Goal: Task Accomplishment & Management: Manage account settings

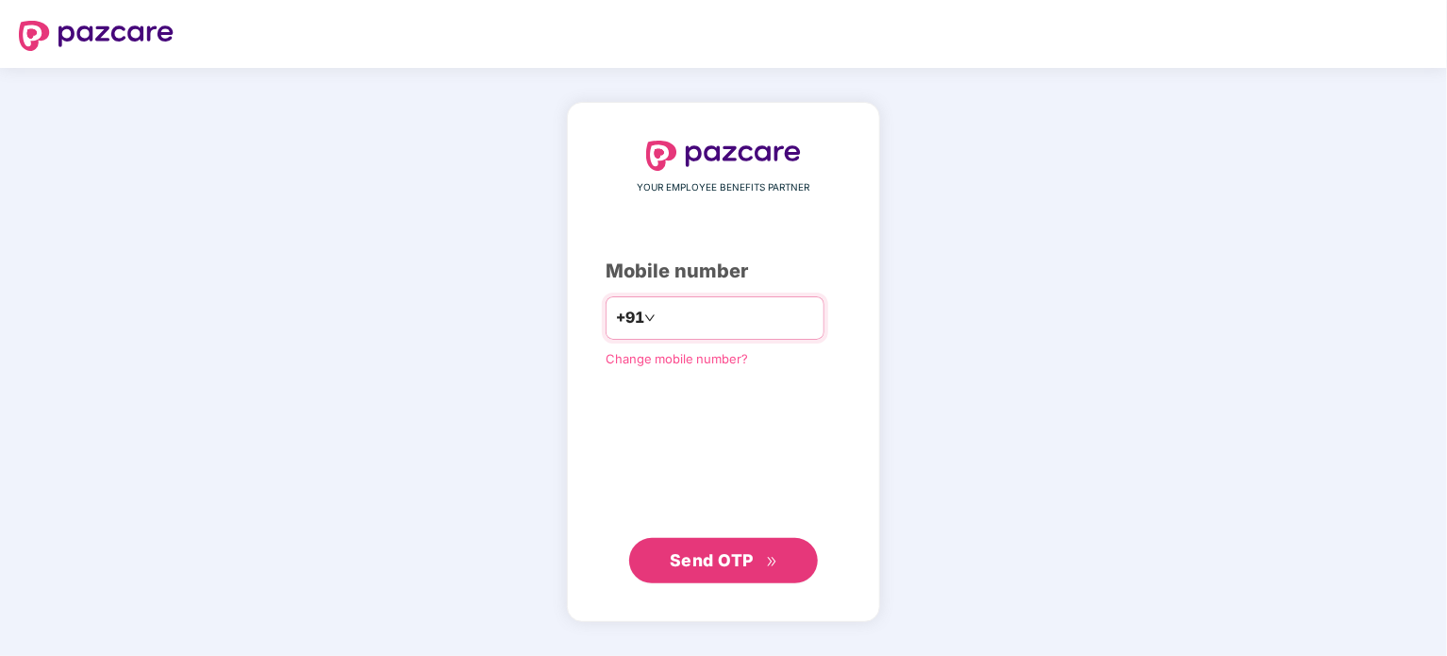
click at [660, 305] on input "number" at bounding box center [737, 318] width 155 height 30
type input "**********"
click at [693, 425] on div "**********" at bounding box center [724, 362] width 236 height 443
click at [729, 555] on span "Send OTP" at bounding box center [712, 559] width 84 height 20
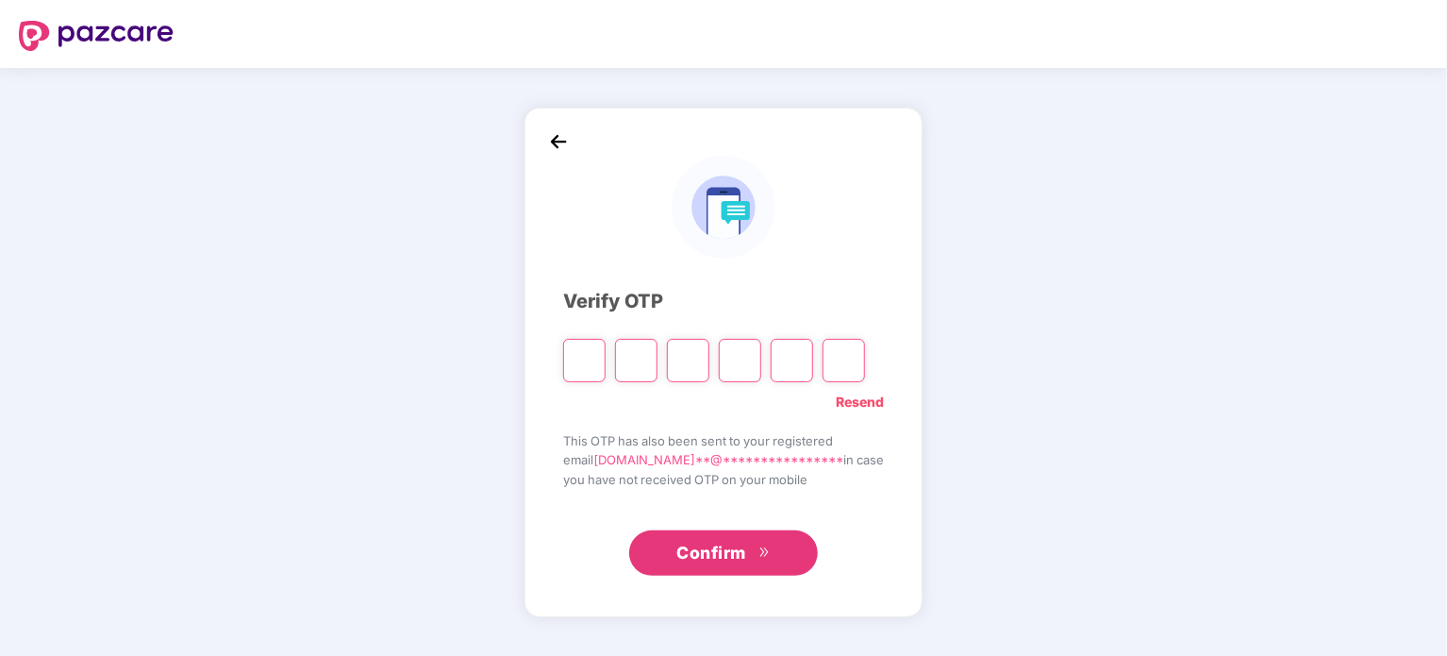
type input "*"
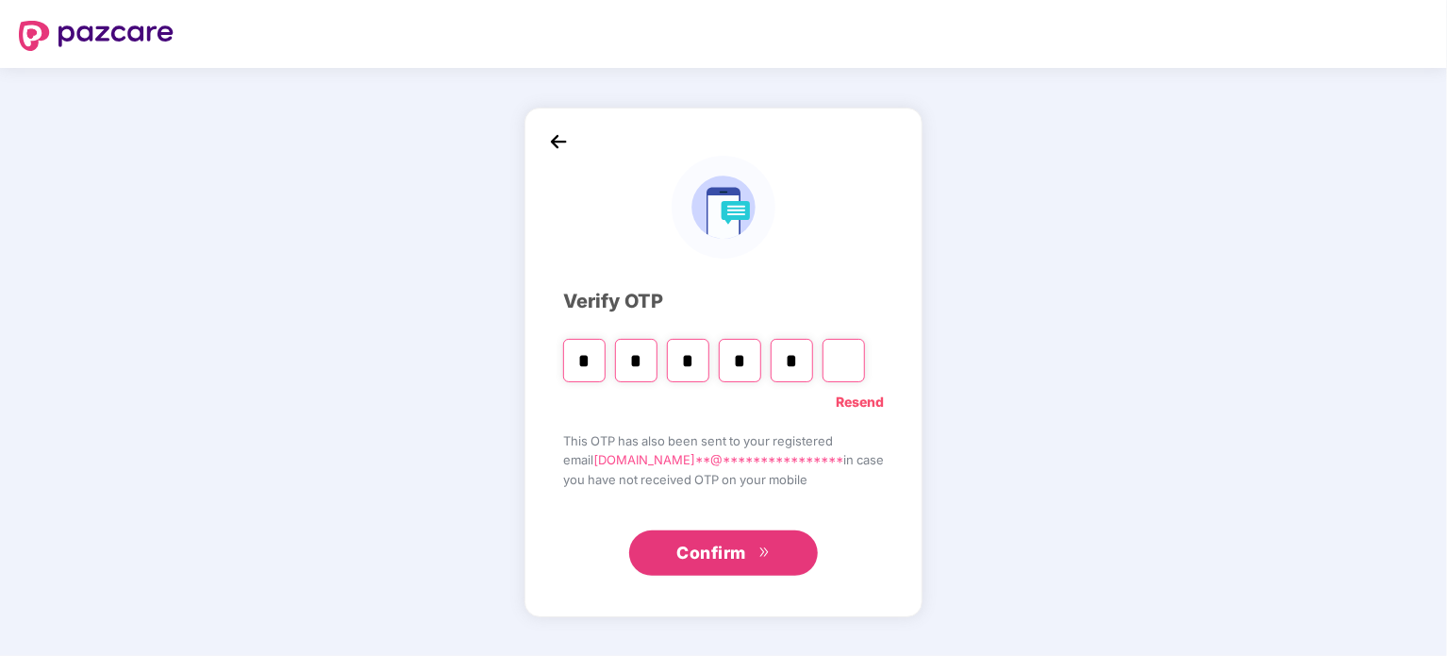
type input "*"
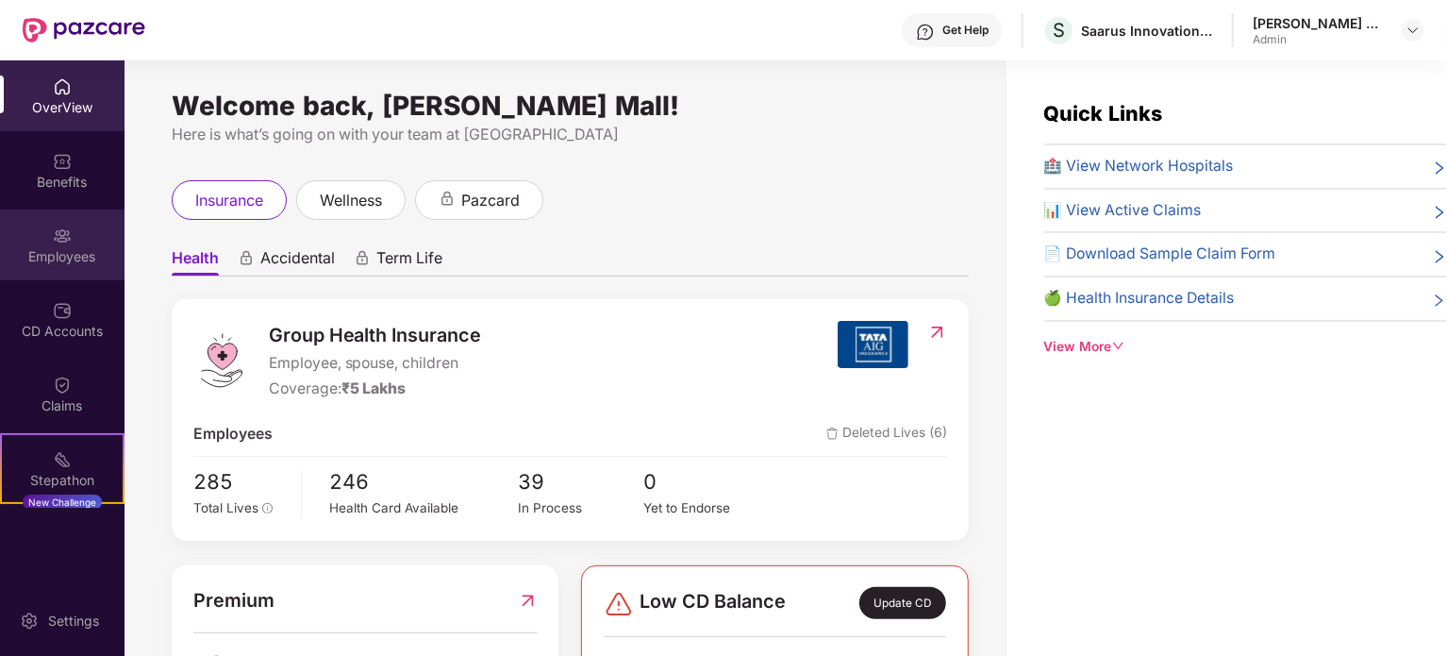
click at [63, 252] on div "Employees" at bounding box center [62, 256] width 125 height 19
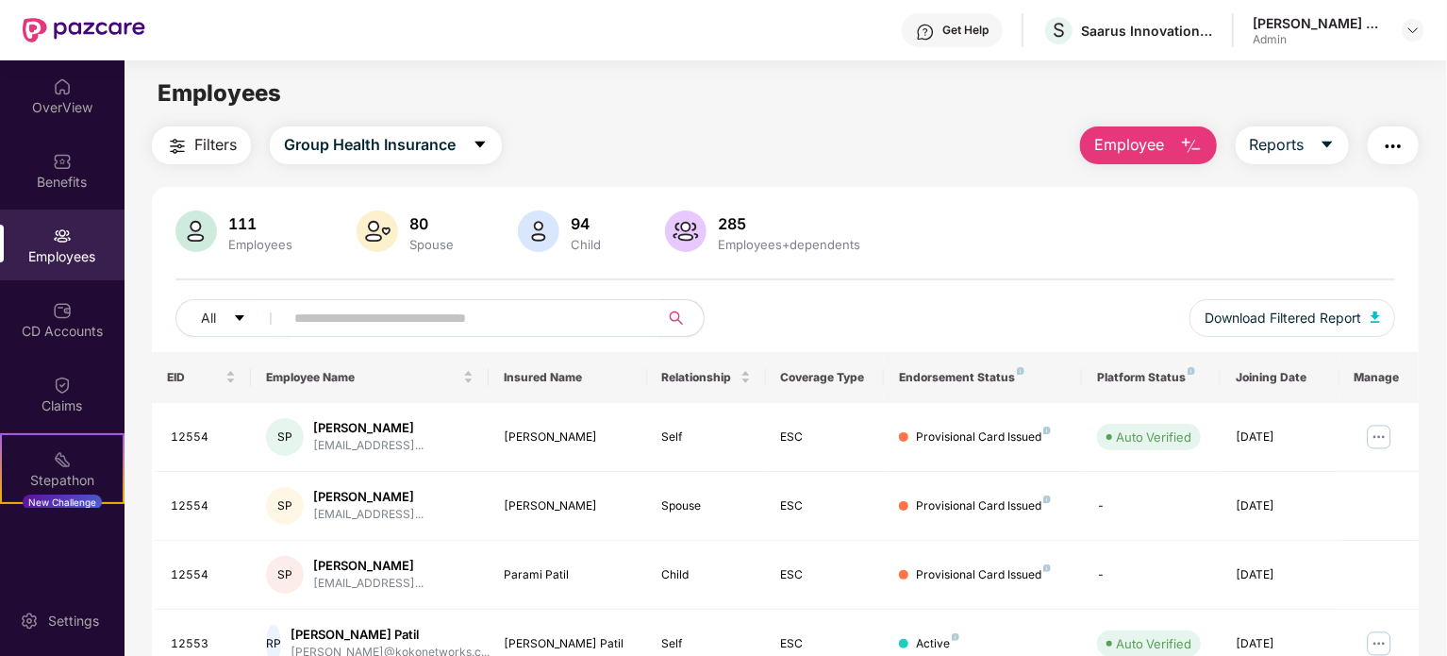
click at [357, 326] on input "text" at bounding box center [463, 318] width 339 height 28
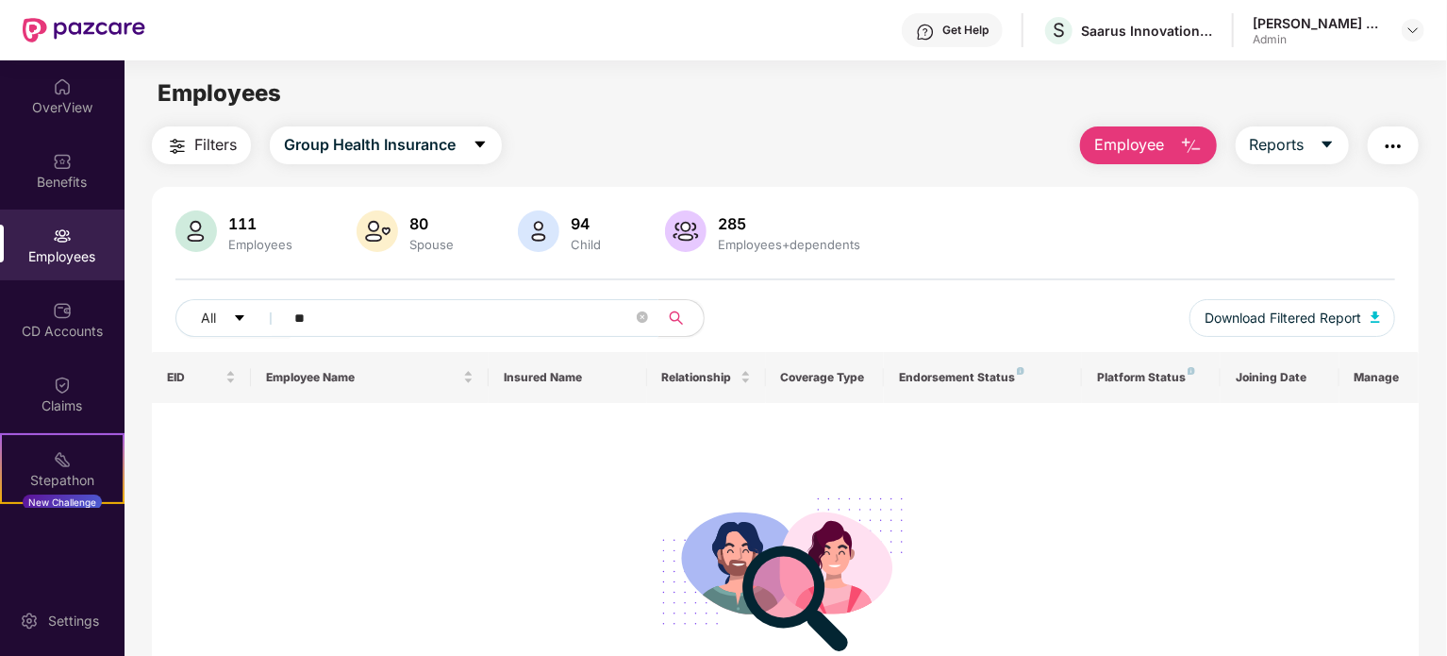
type input "*"
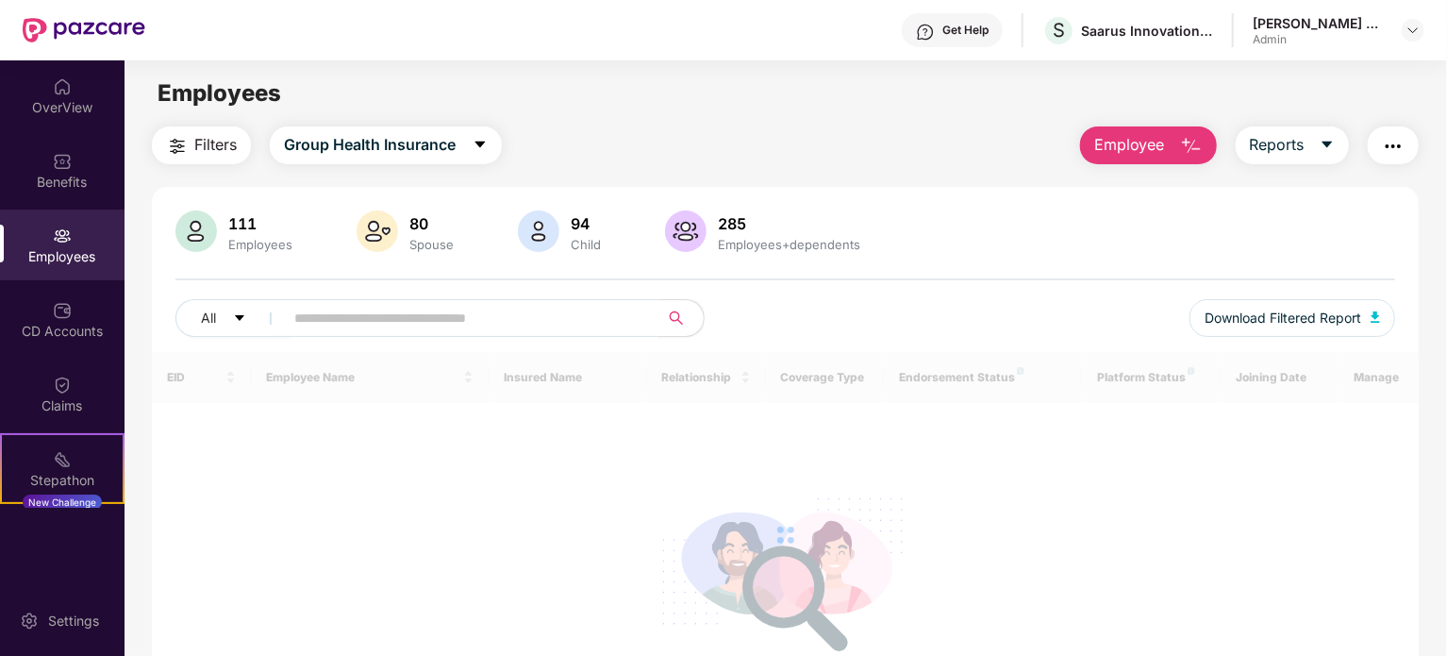
type input "*"
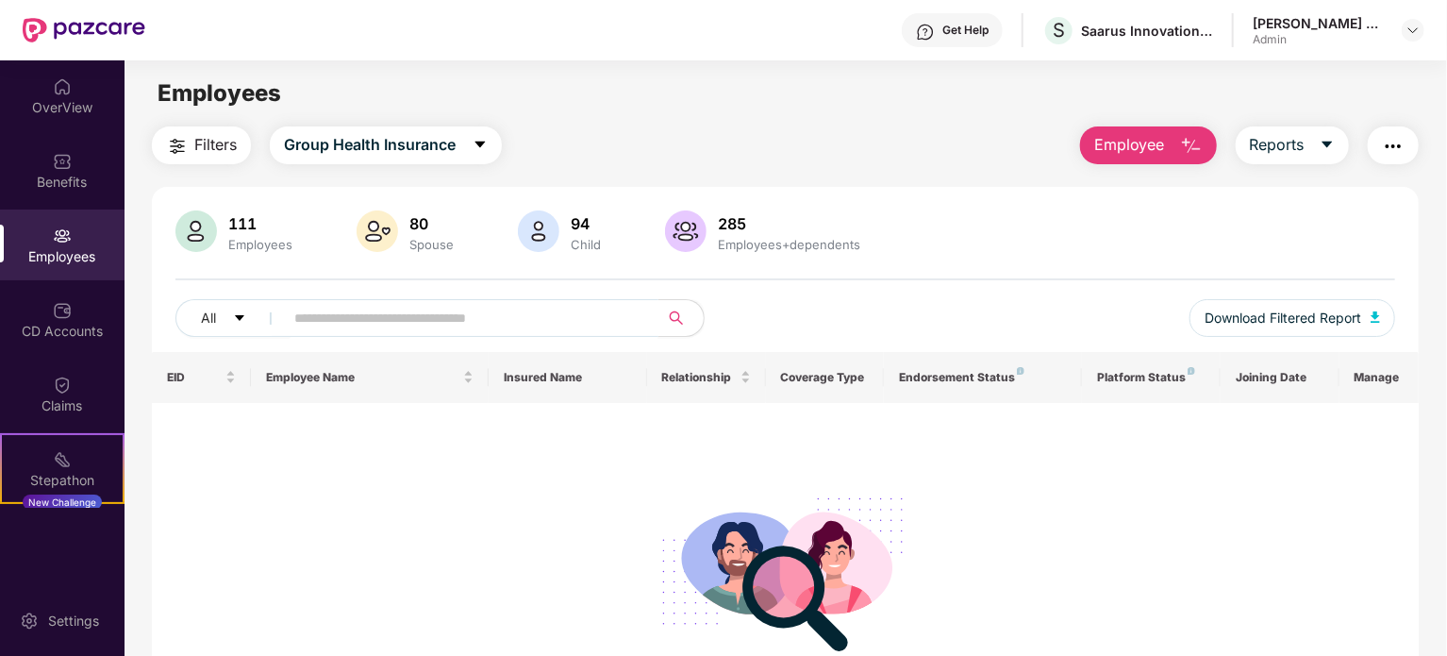
type input "*"
click at [251, 229] on div "111" at bounding box center [261, 223] width 72 height 19
click at [221, 321] on button "All" at bounding box center [233, 318] width 115 height 38
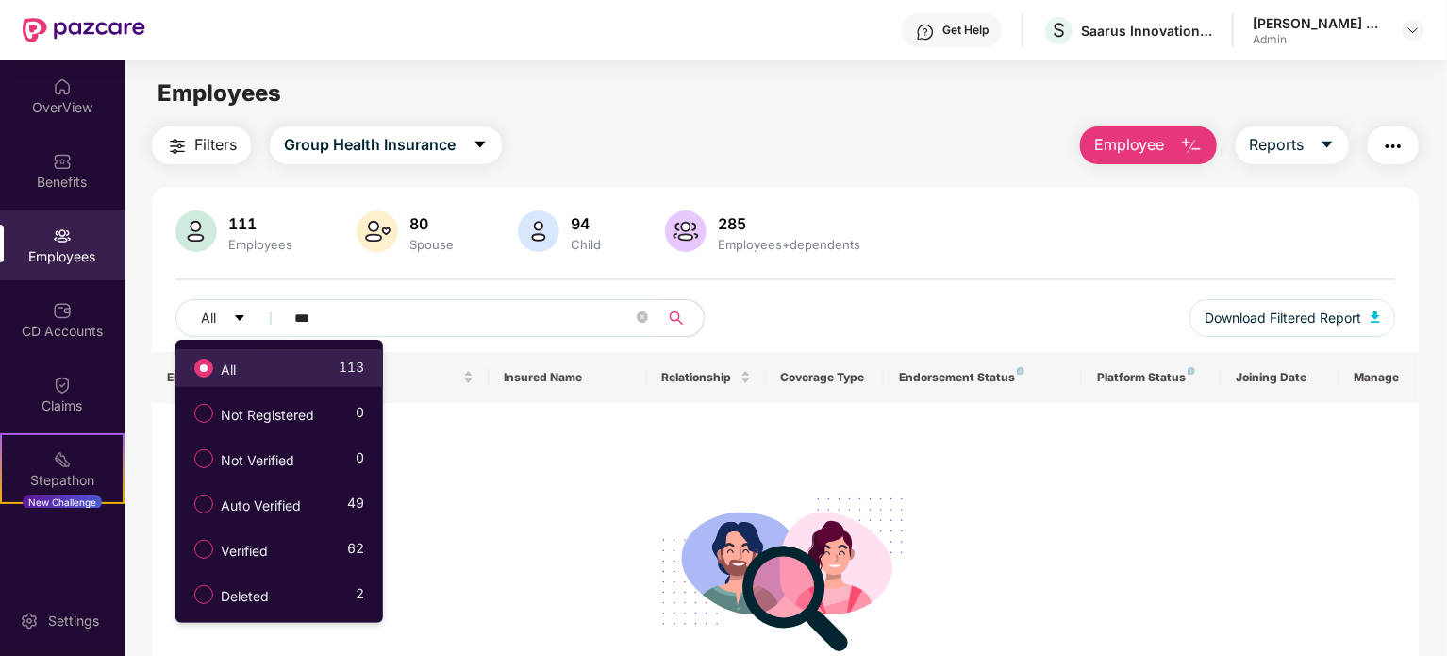
click at [241, 373] on span "All" at bounding box center [228, 369] width 30 height 21
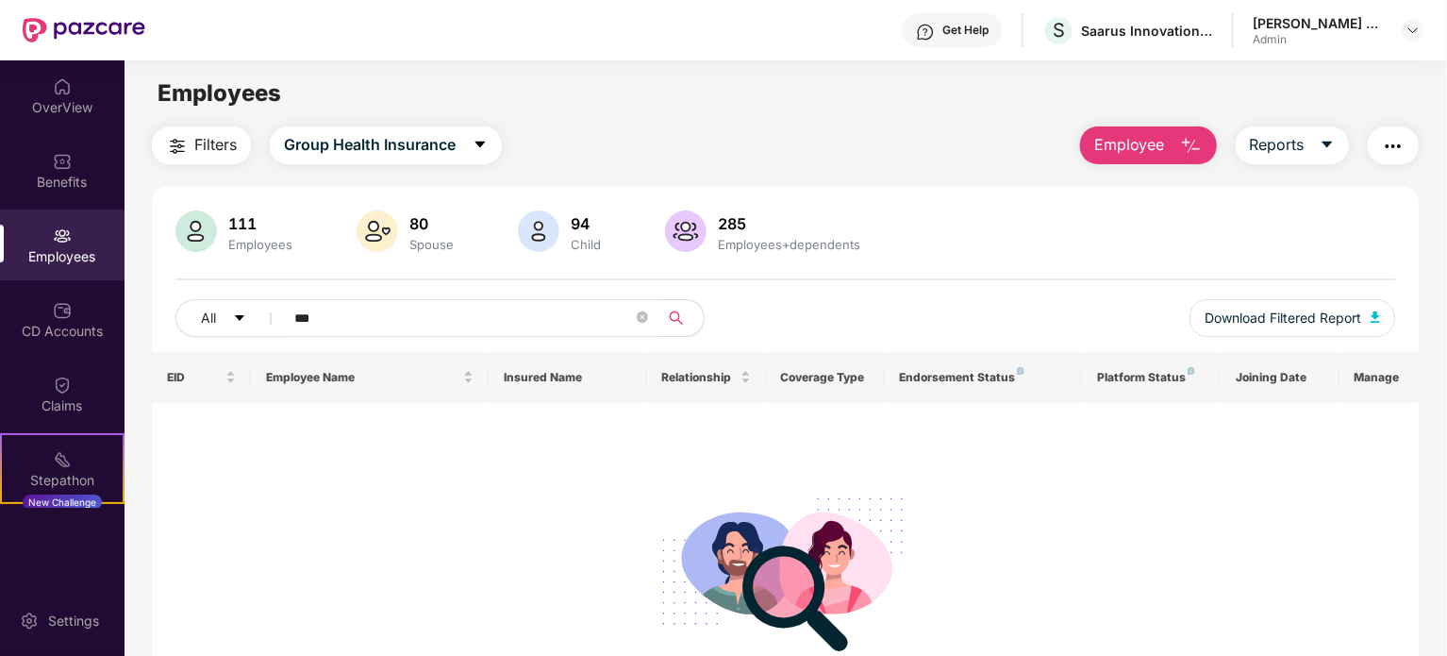
click at [366, 325] on input "***" at bounding box center [463, 318] width 339 height 28
type input "*"
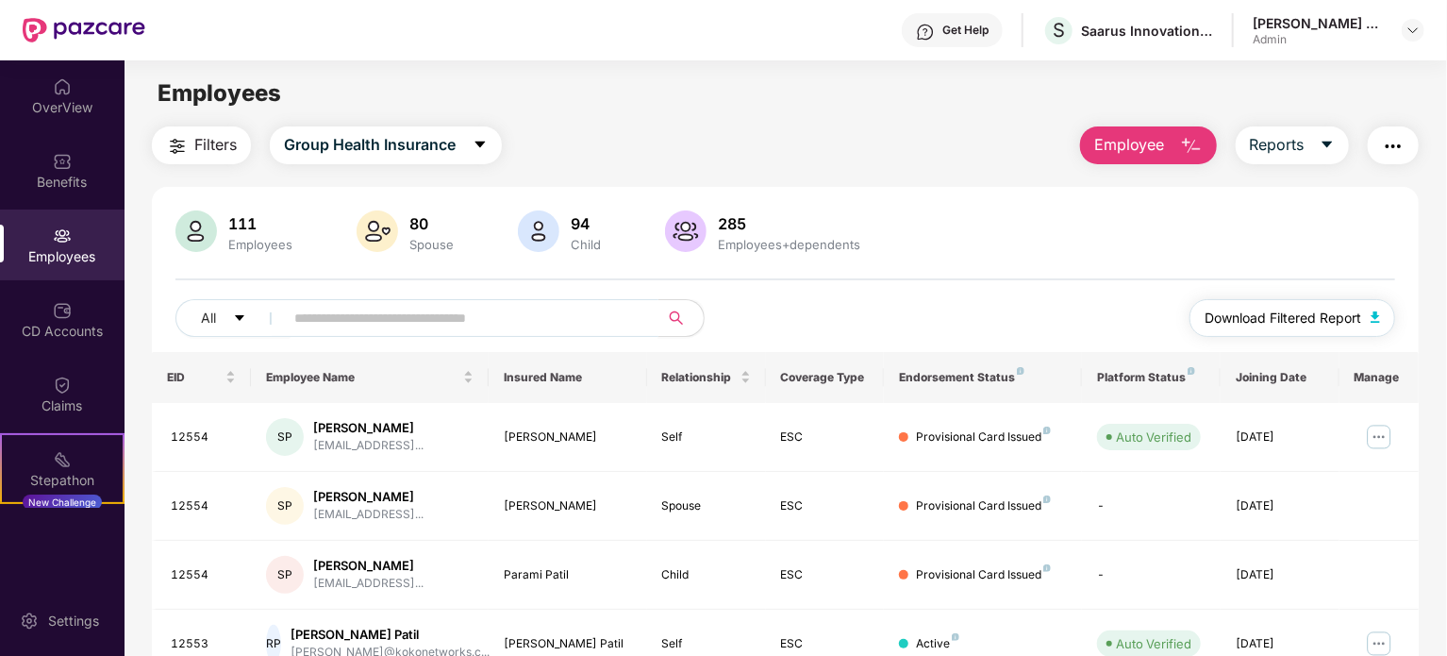
click at [1264, 320] on span "Download Filtered Report" at bounding box center [1283, 318] width 157 height 21
click at [415, 317] on input "text" at bounding box center [463, 318] width 339 height 28
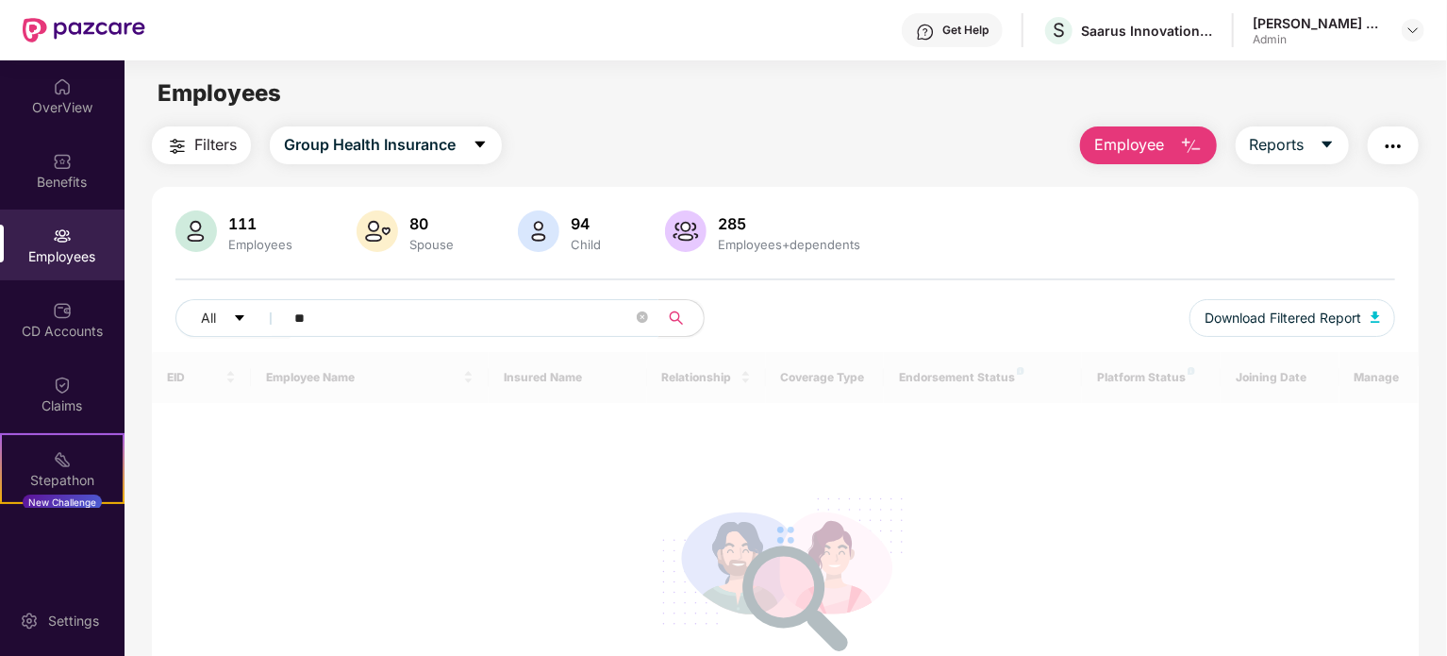
type input "*"
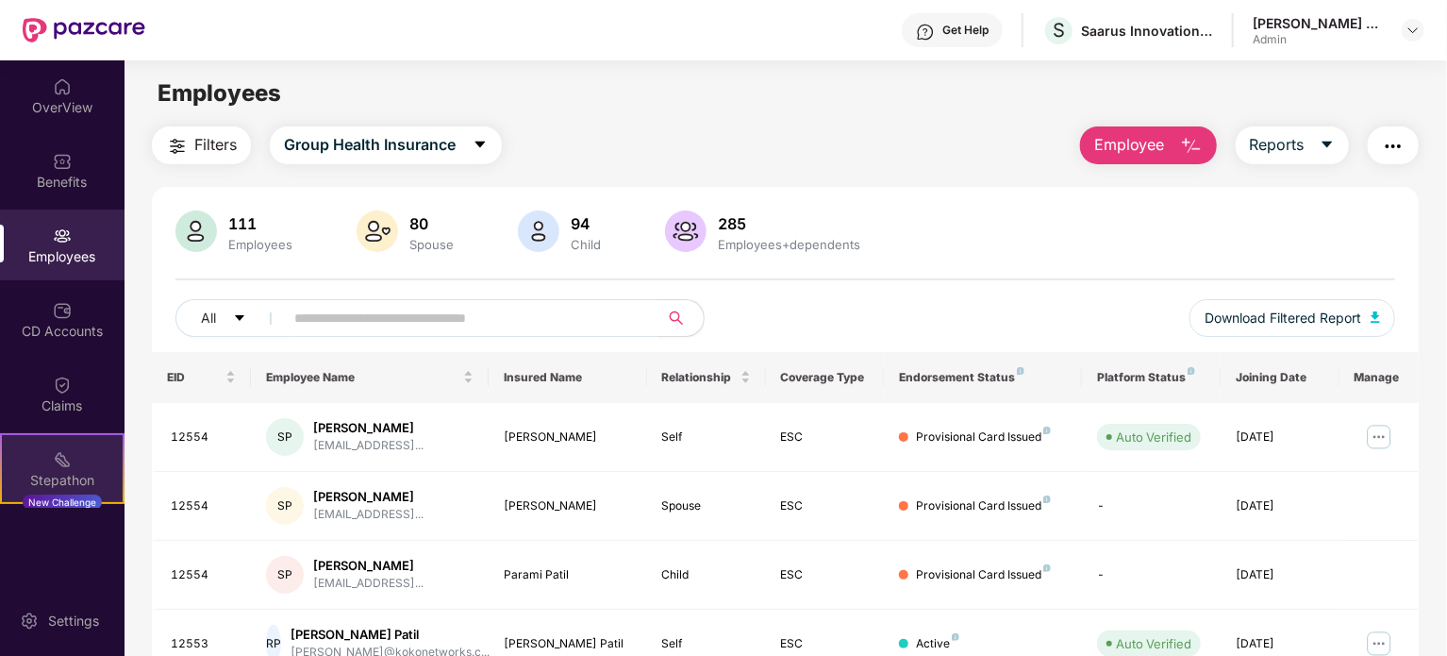
click at [61, 479] on div "Stepathon" at bounding box center [62, 480] width 121 height 19
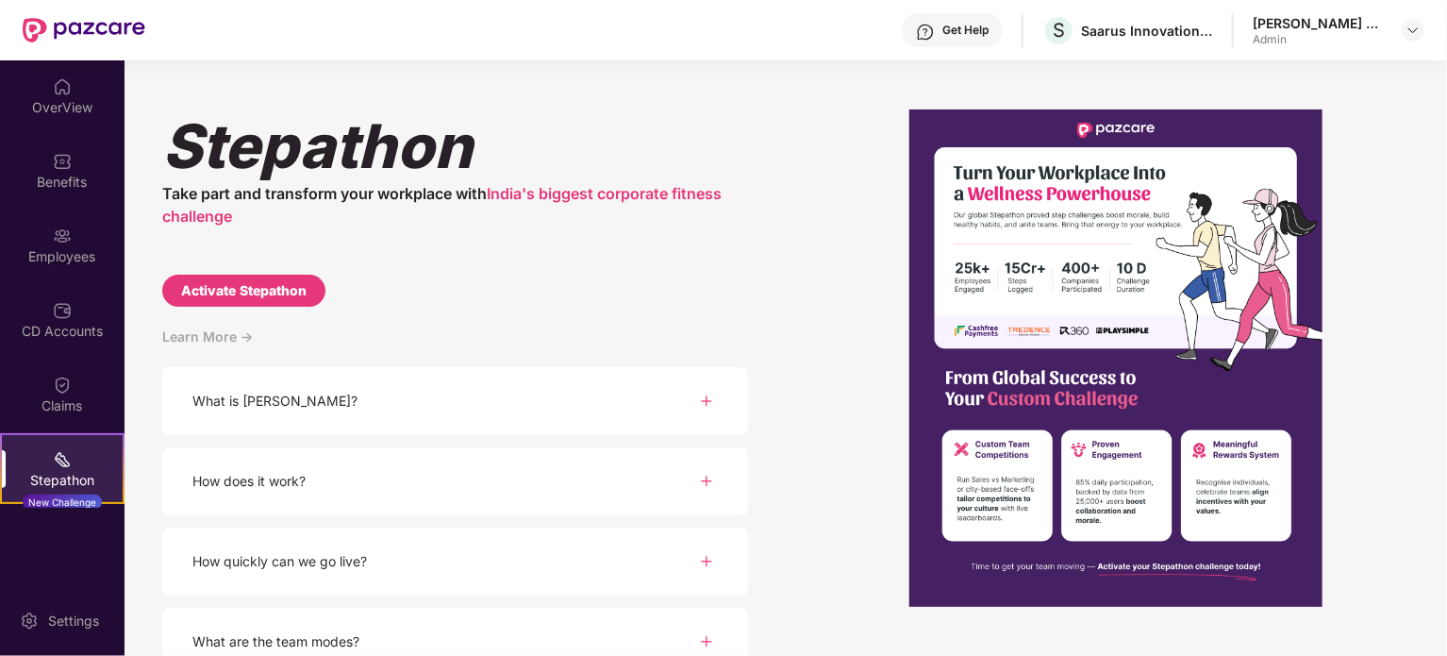
click at [710, 406] on img at bounding box center [706, 401] width 23 height 23
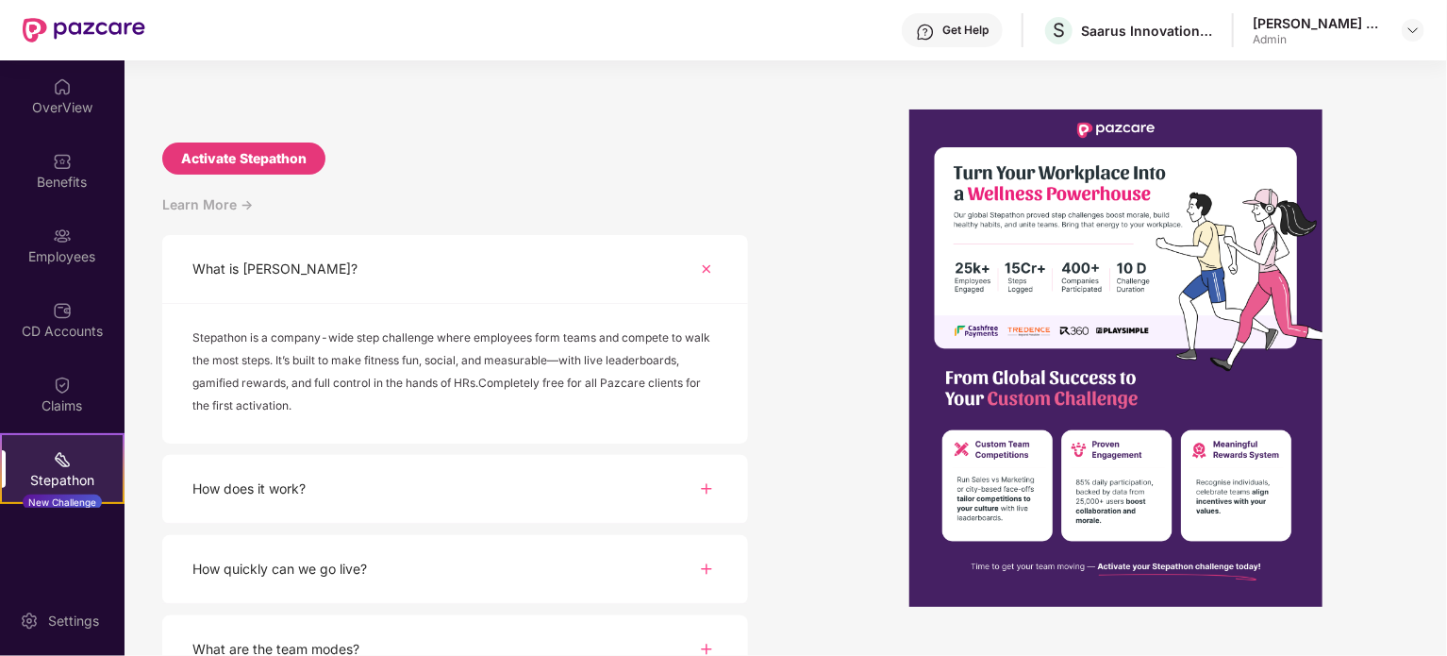
scroll to position [189, 0]
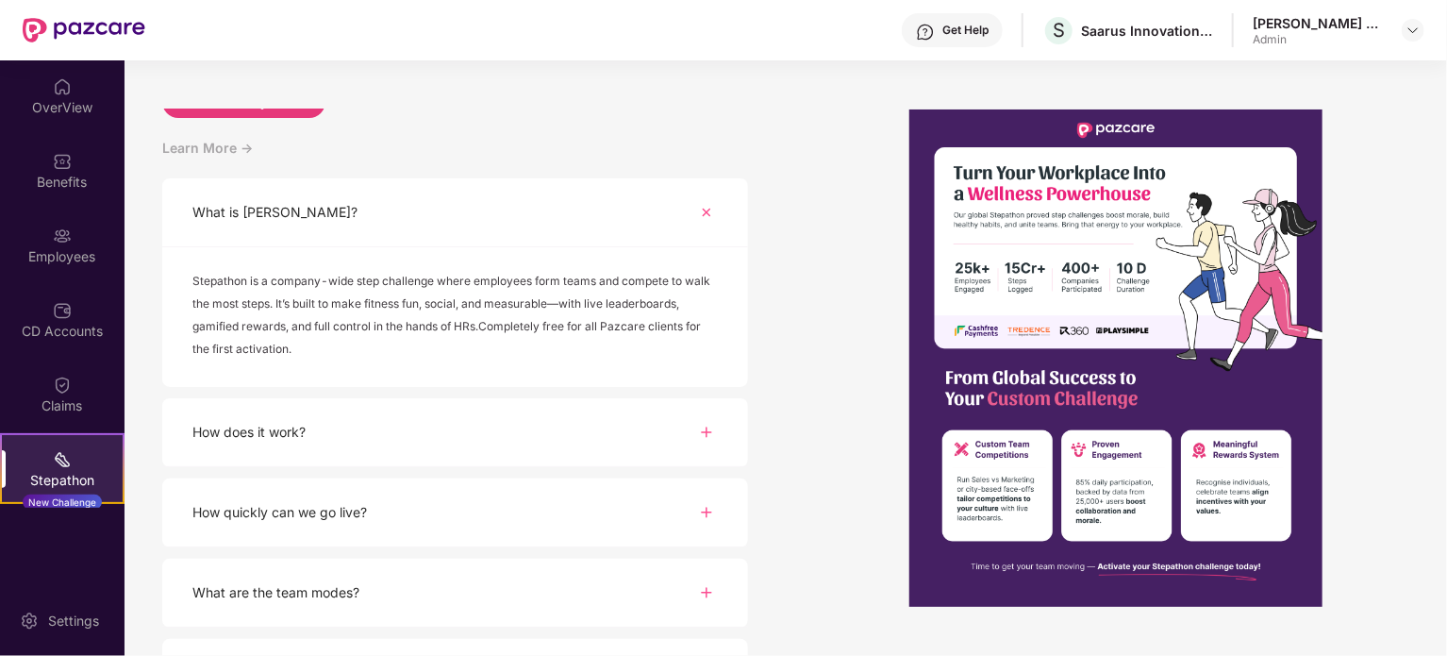
click at [707, 433] on img at bounding box center [706, 432] width 23 height 23
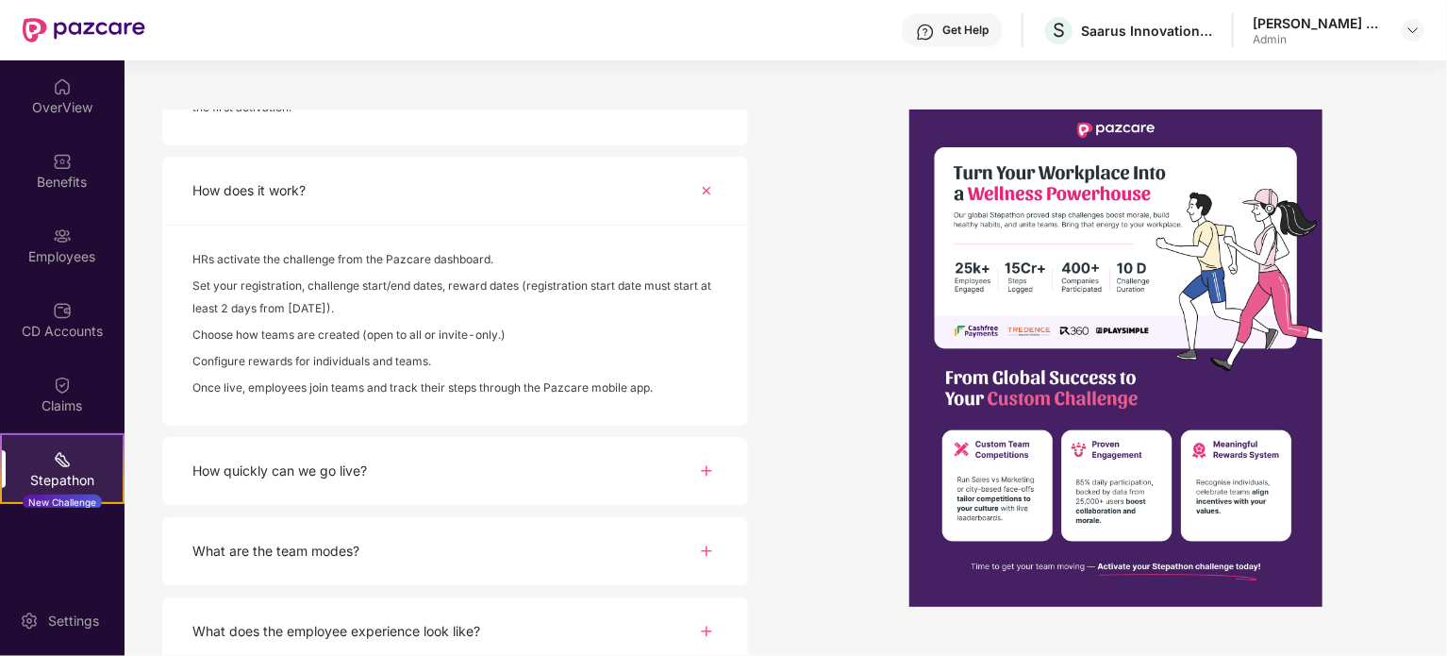
scroll to position [531, 0]
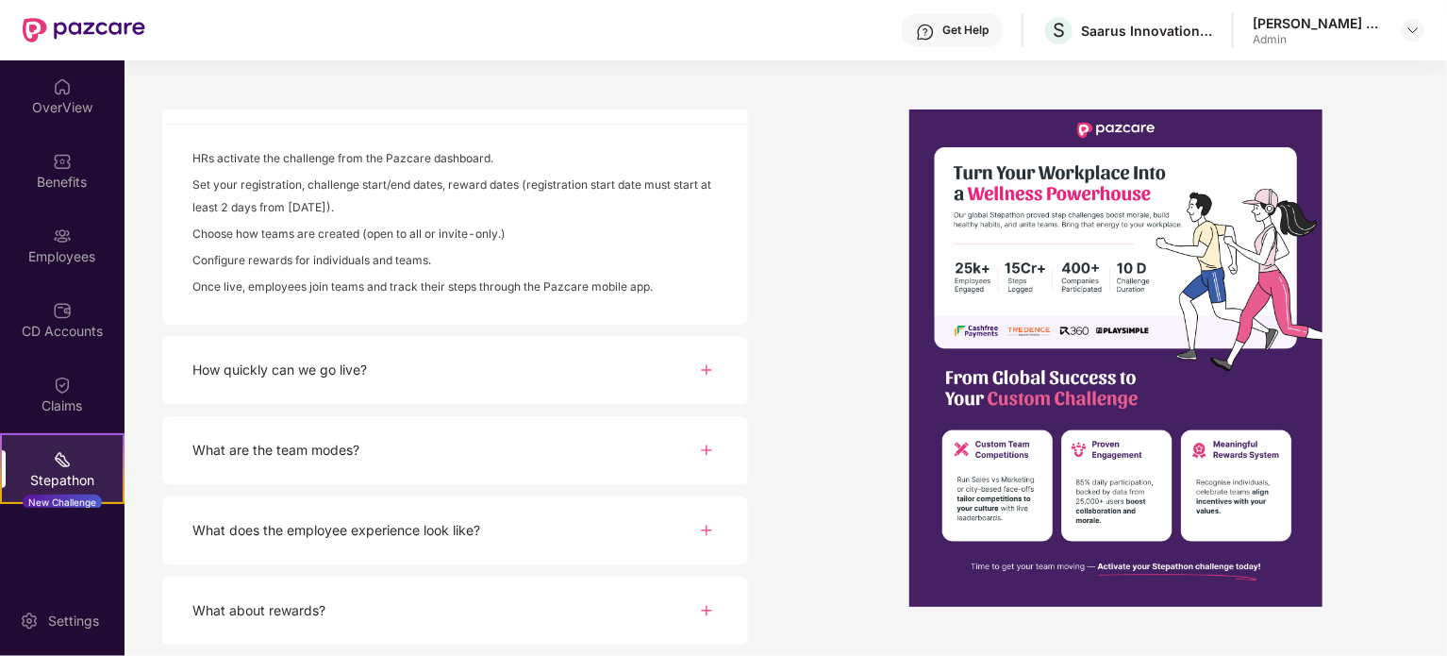
click at [702, 370] on img at bounding box center [706, 370] width 23 height 23
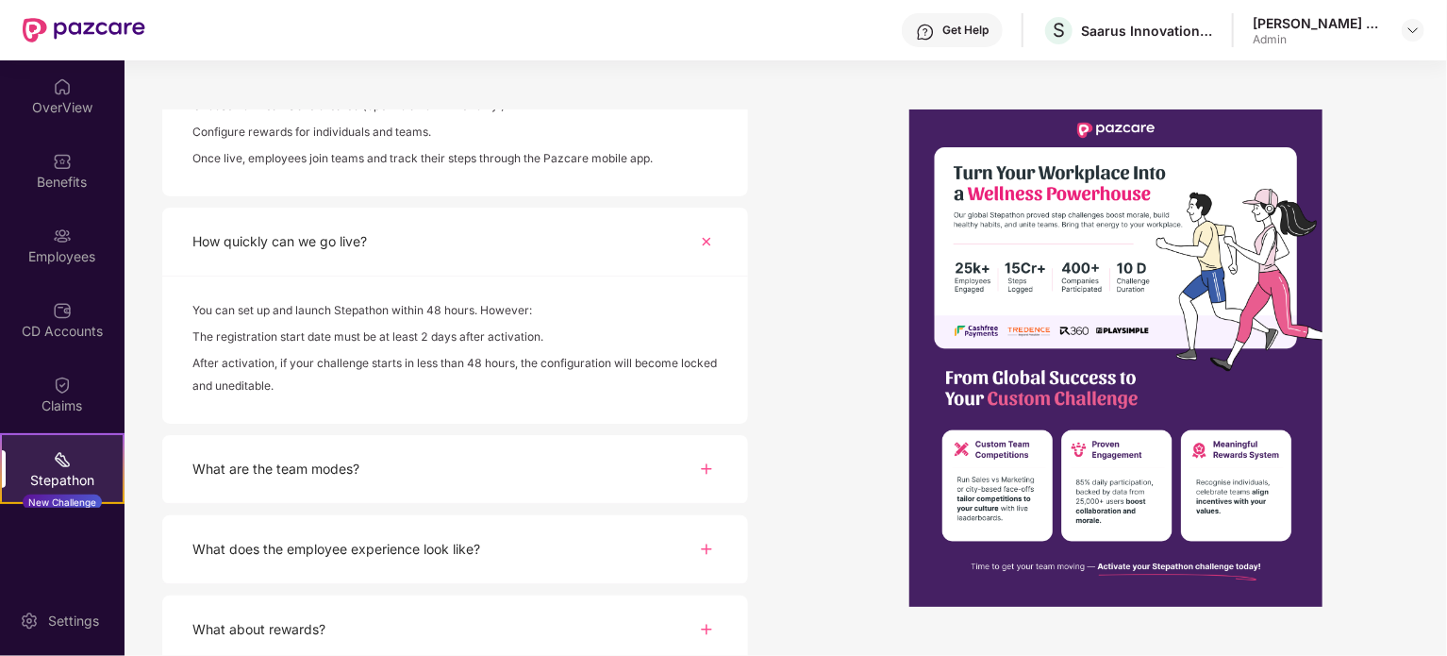
scroll to position [678, 0]
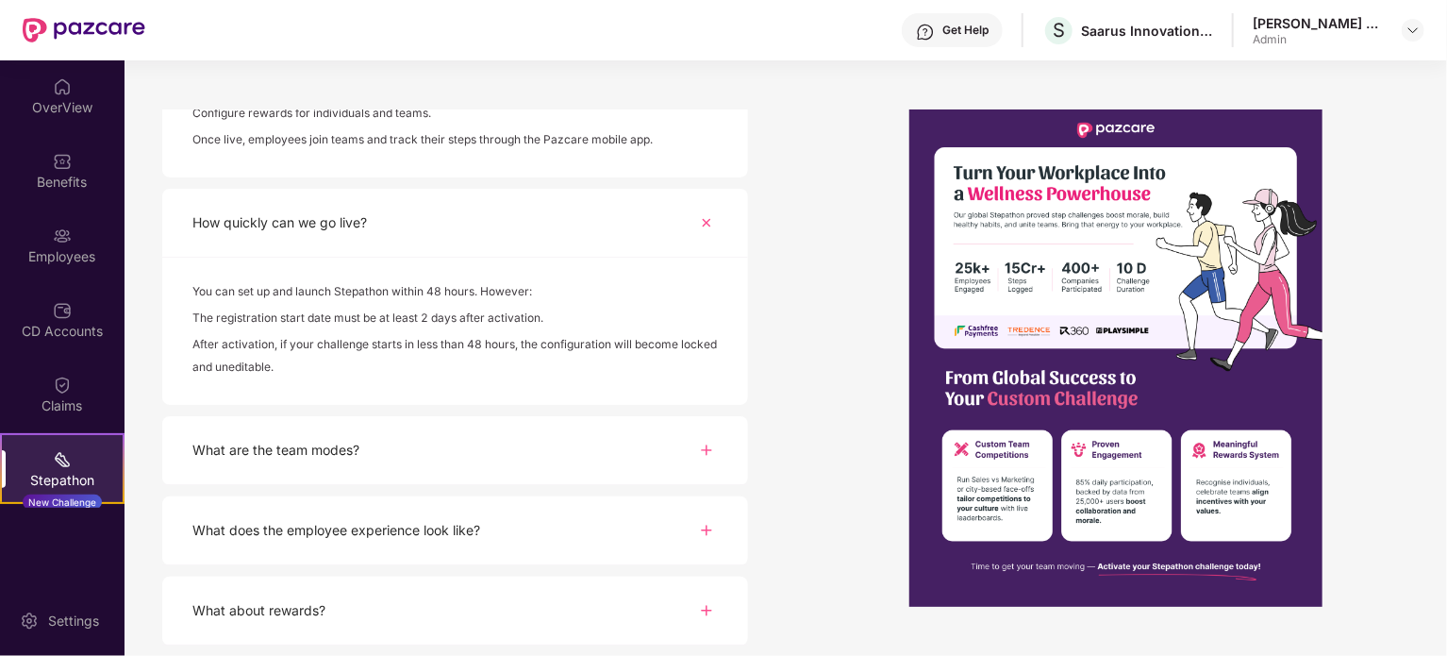
click at [433, 451] on div "What are the team modes?" at bounding box center [455, 450] width 586 height 69
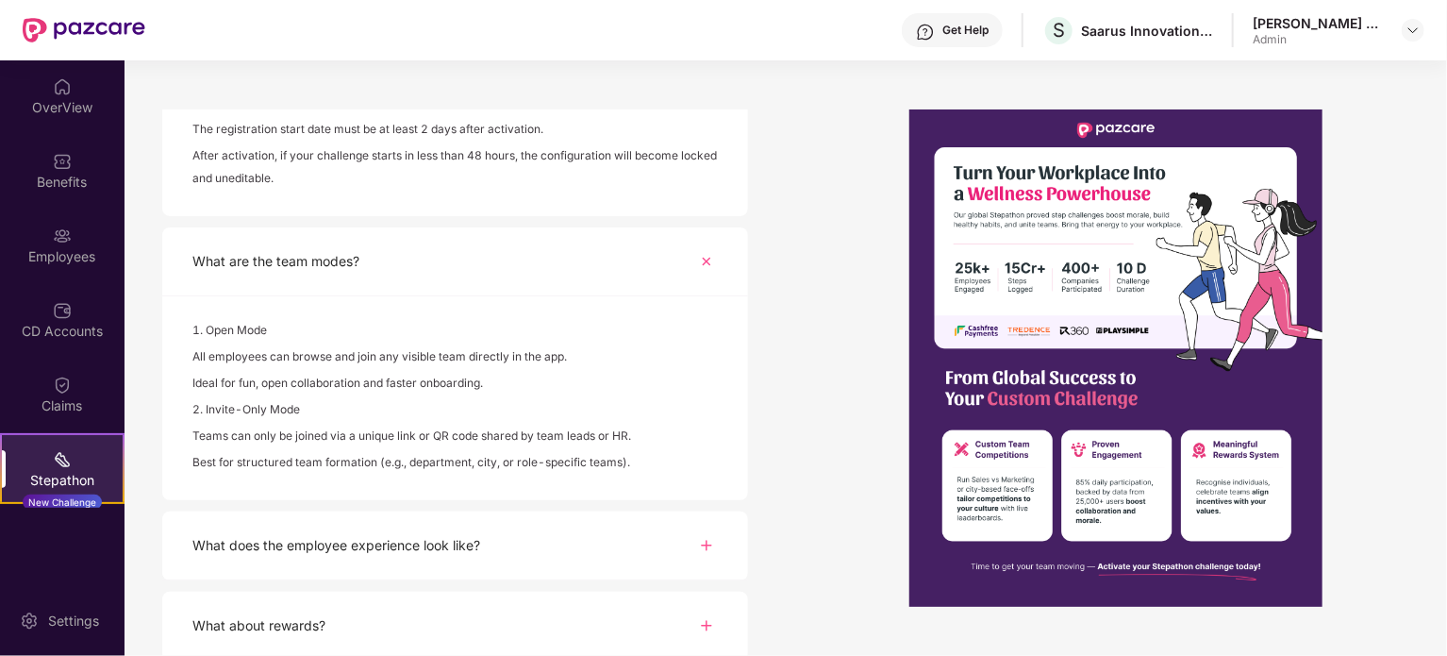
scroll to position [882, 0]
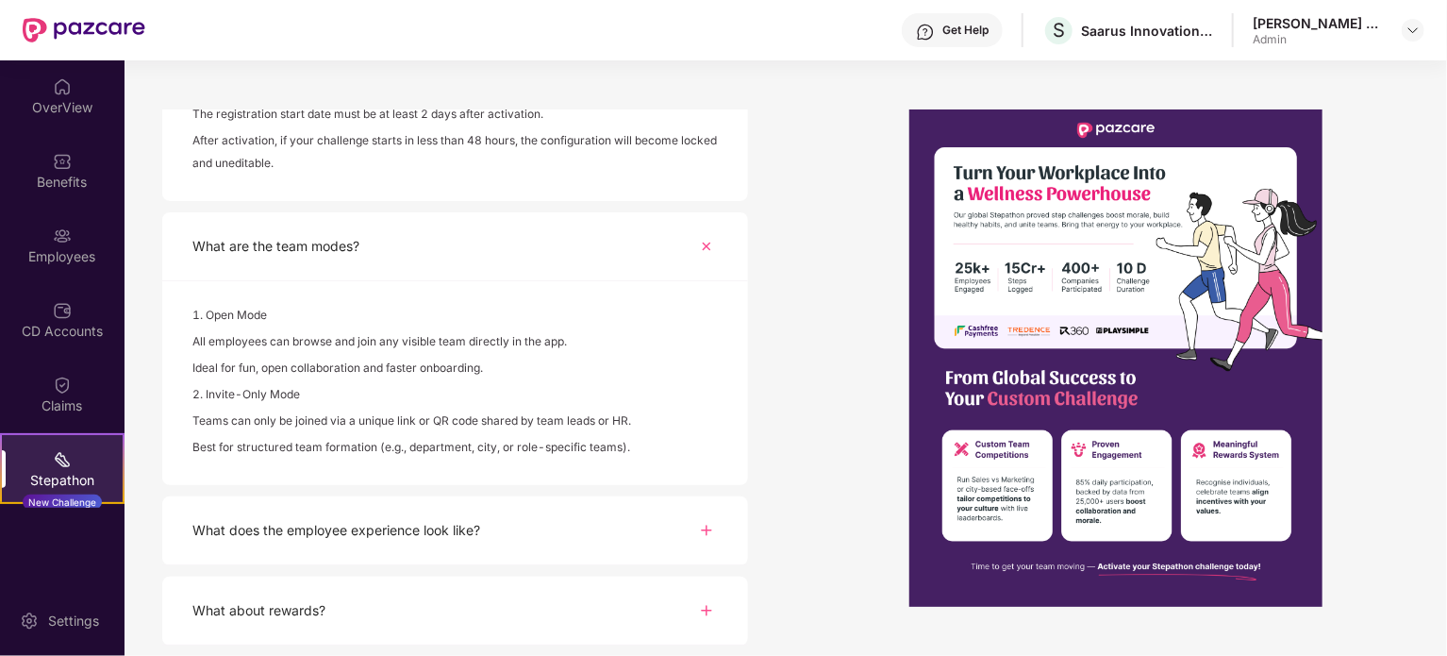
click at [465, 514] on div "What does the employee experience look like?" at bounding box center [455, 530] width 586 height 69
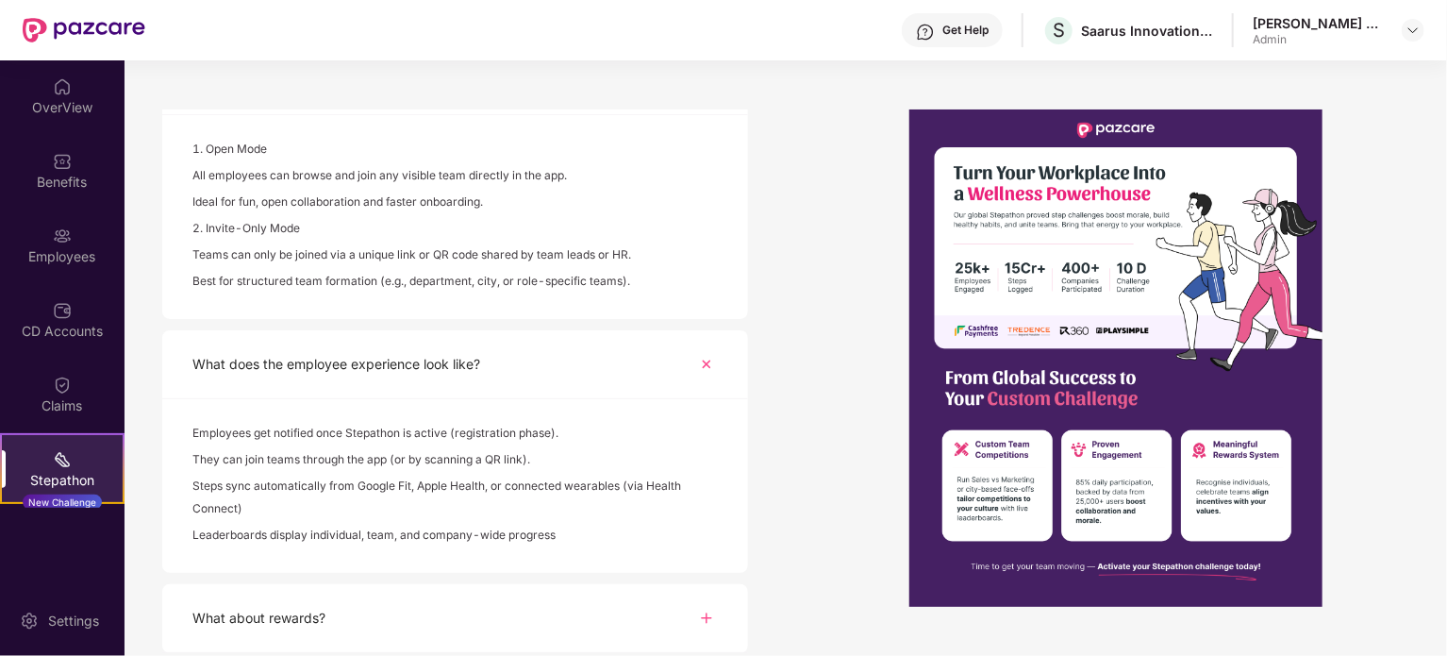
scroll to position [1056, 0]
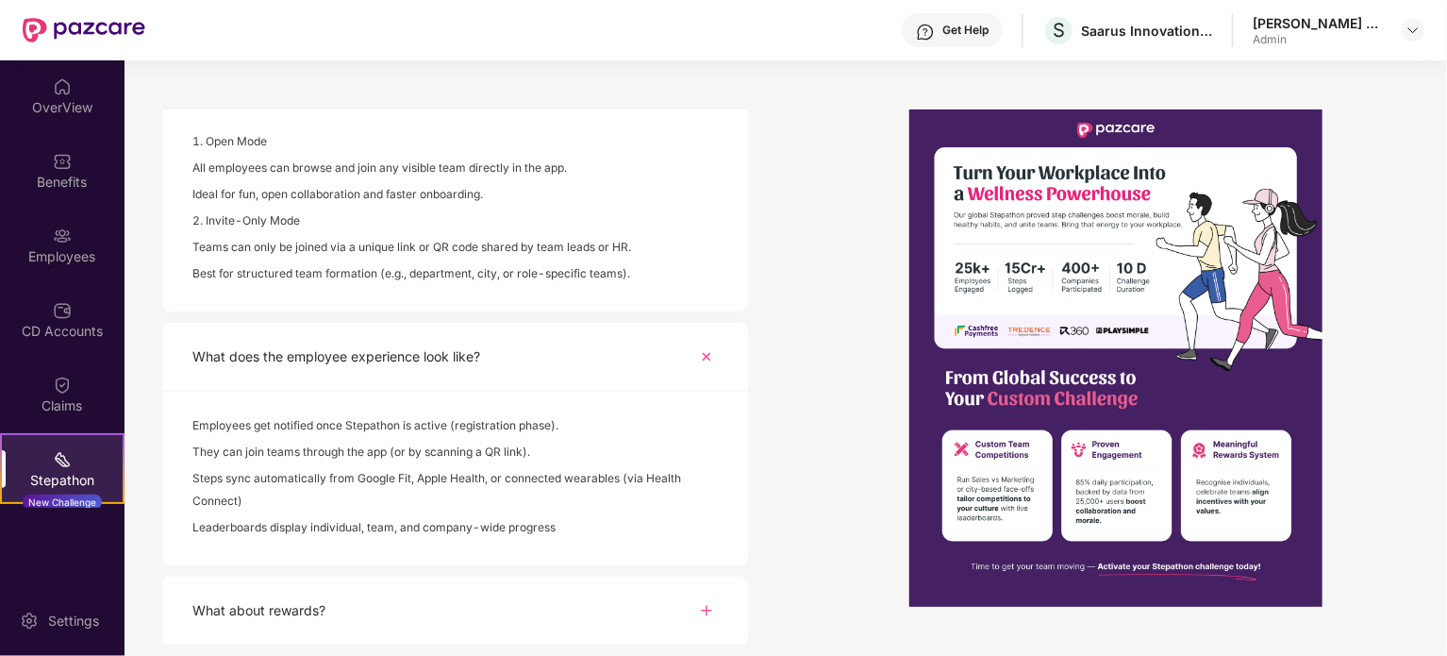
click at [706, 609] on img at bounding box center [706, 610] width 23 height 23
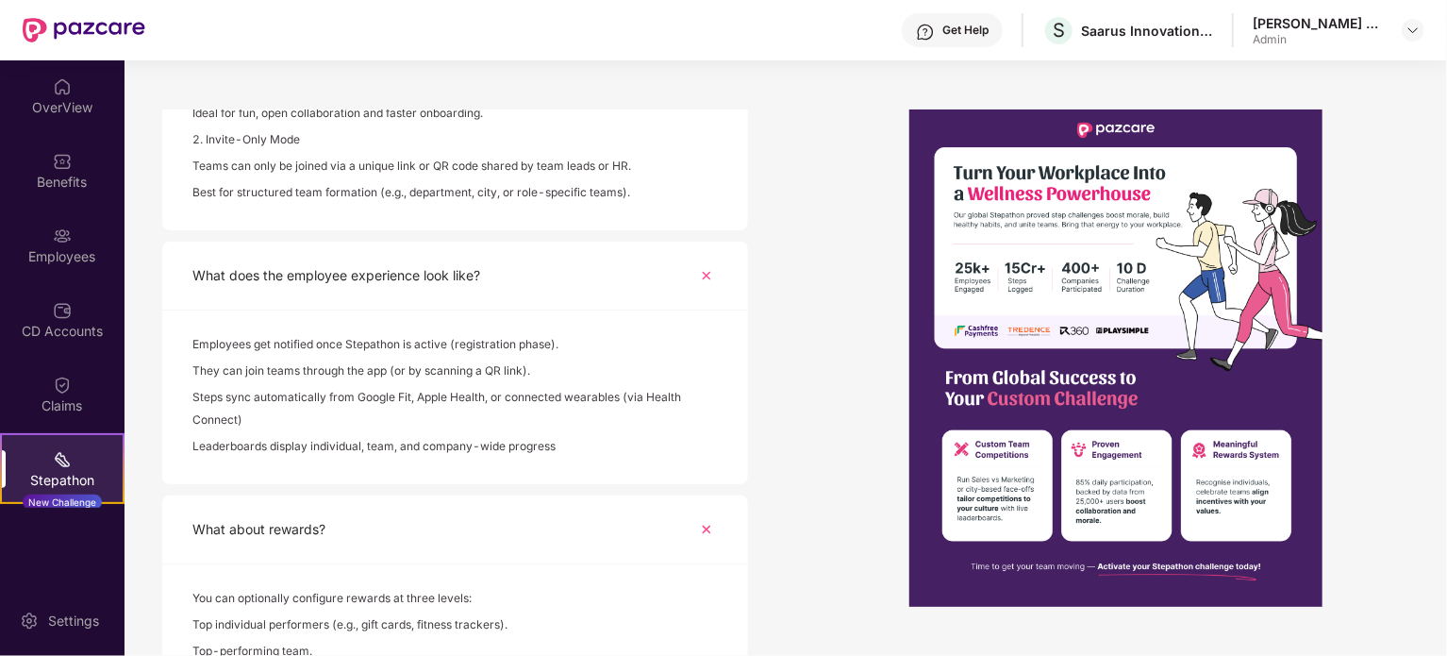
scroll to position [1233, 0]
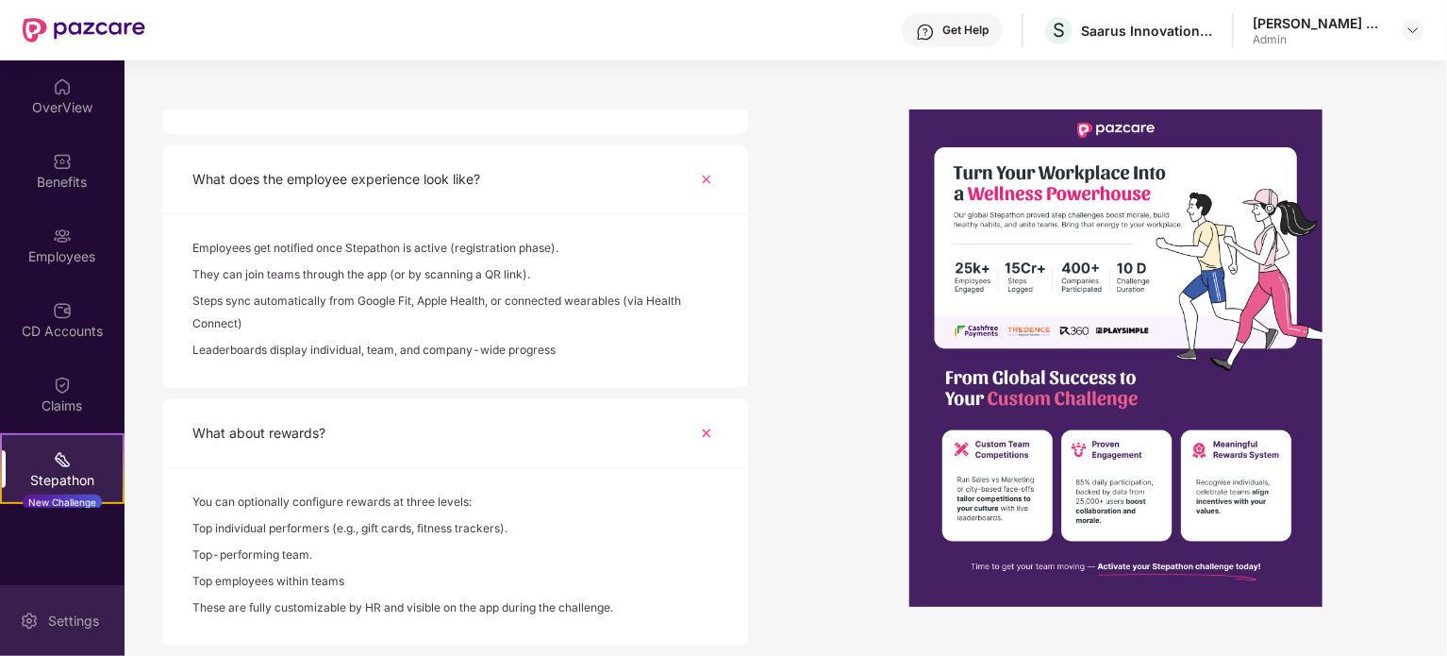
click at [42, 618] on div "Settings" at bounding box center [73, 620] width 62 height 19
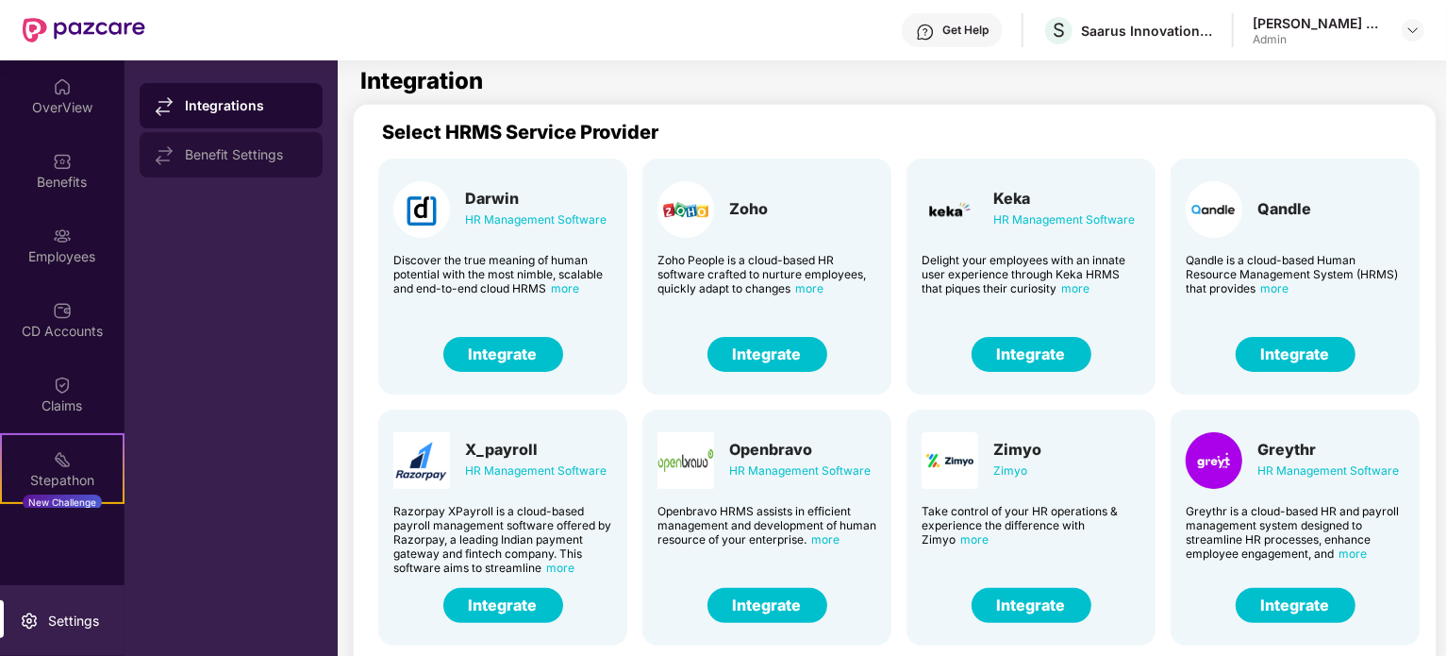
click at [227, 154] on div "Benefit Settings" at bounding box center [246, 154] width 123 height 15
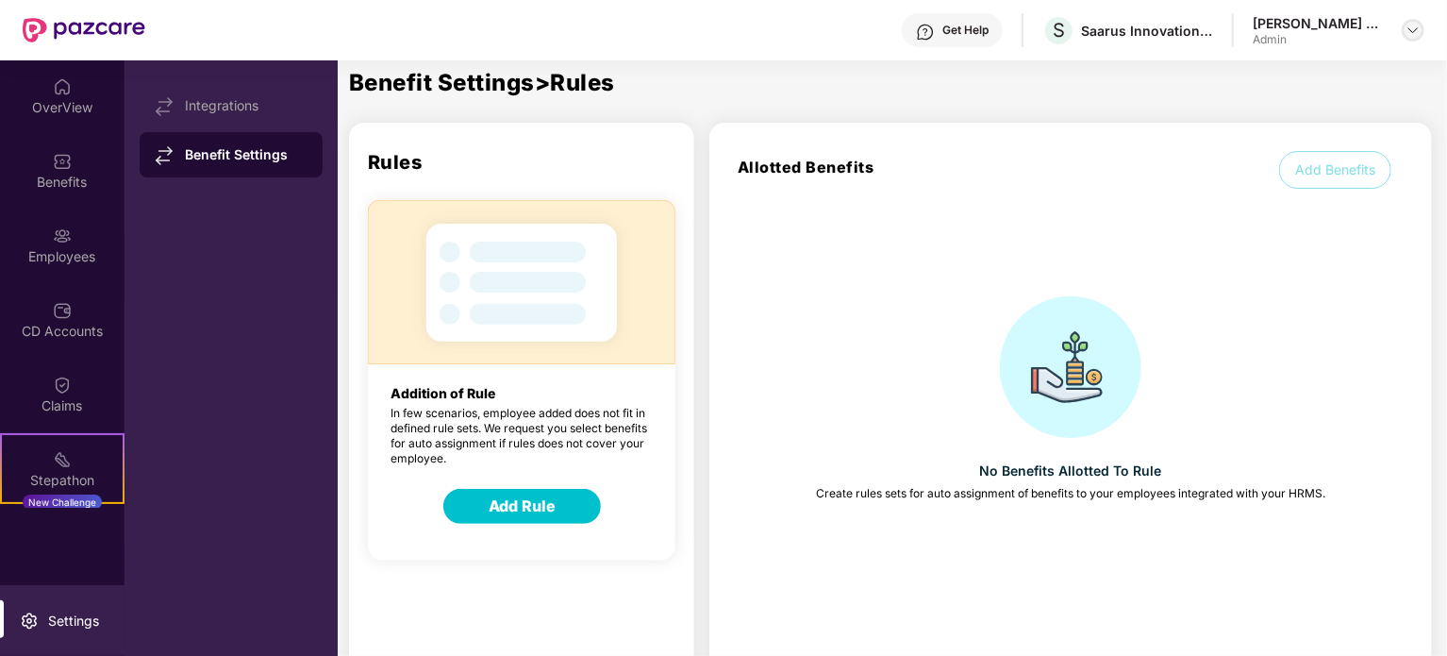
click at [1414, 25] on img at bounding box center [1413, 30] width 15 height 15
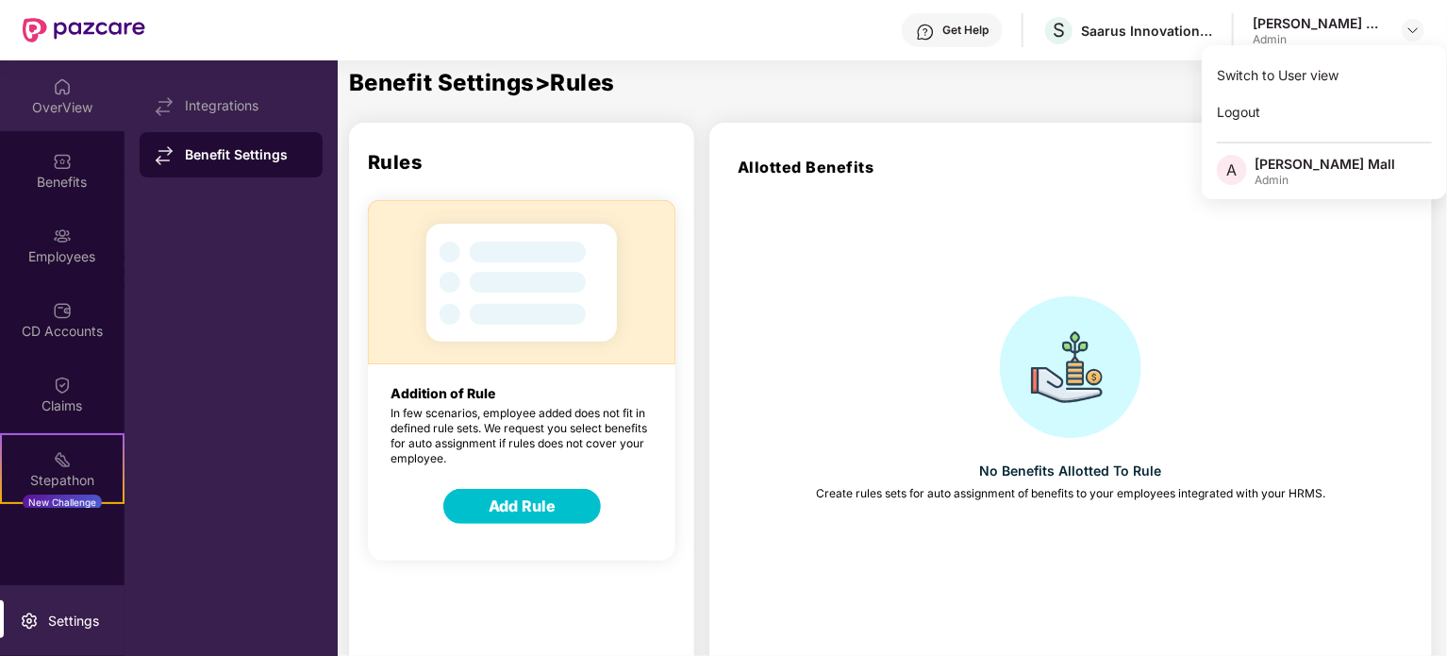
click at [60, 107] on div "OverView" at bounding box center [62, 107] width 125 height 19
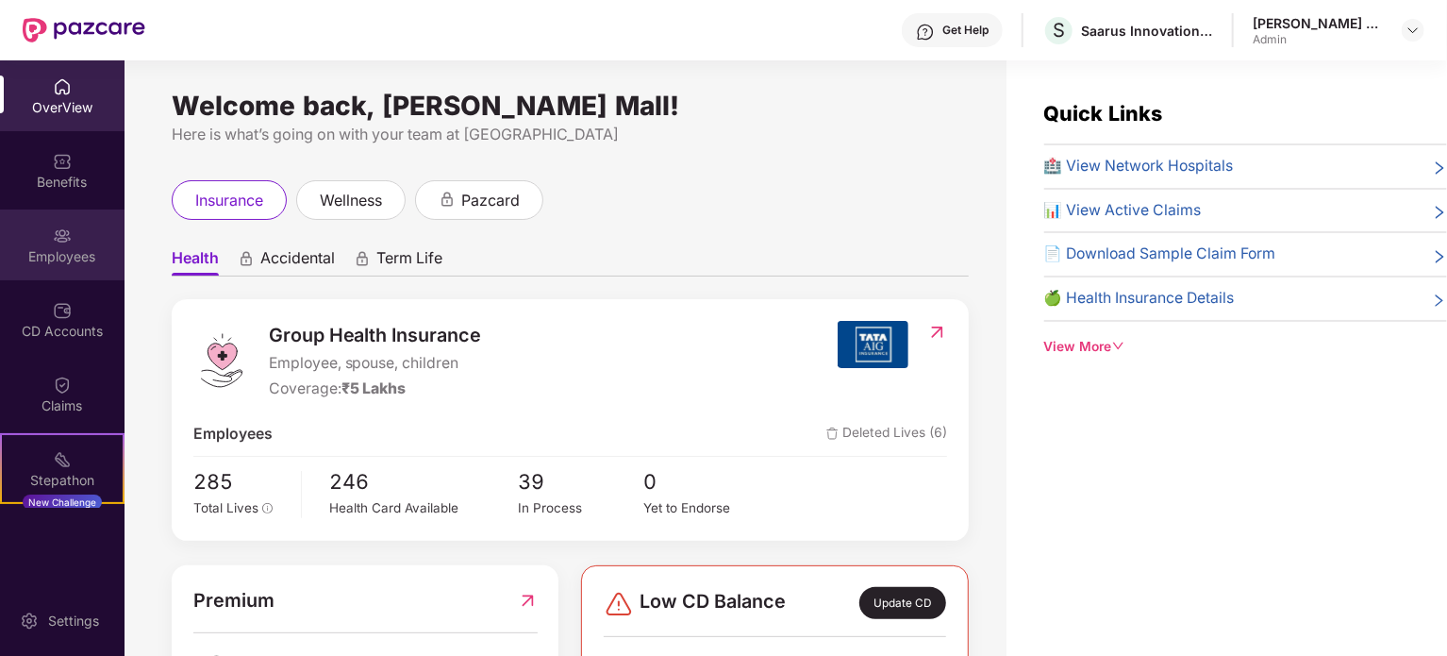
click at [49, 261] on div "Employees" at bounding box center [62, 256] width 125 height 19
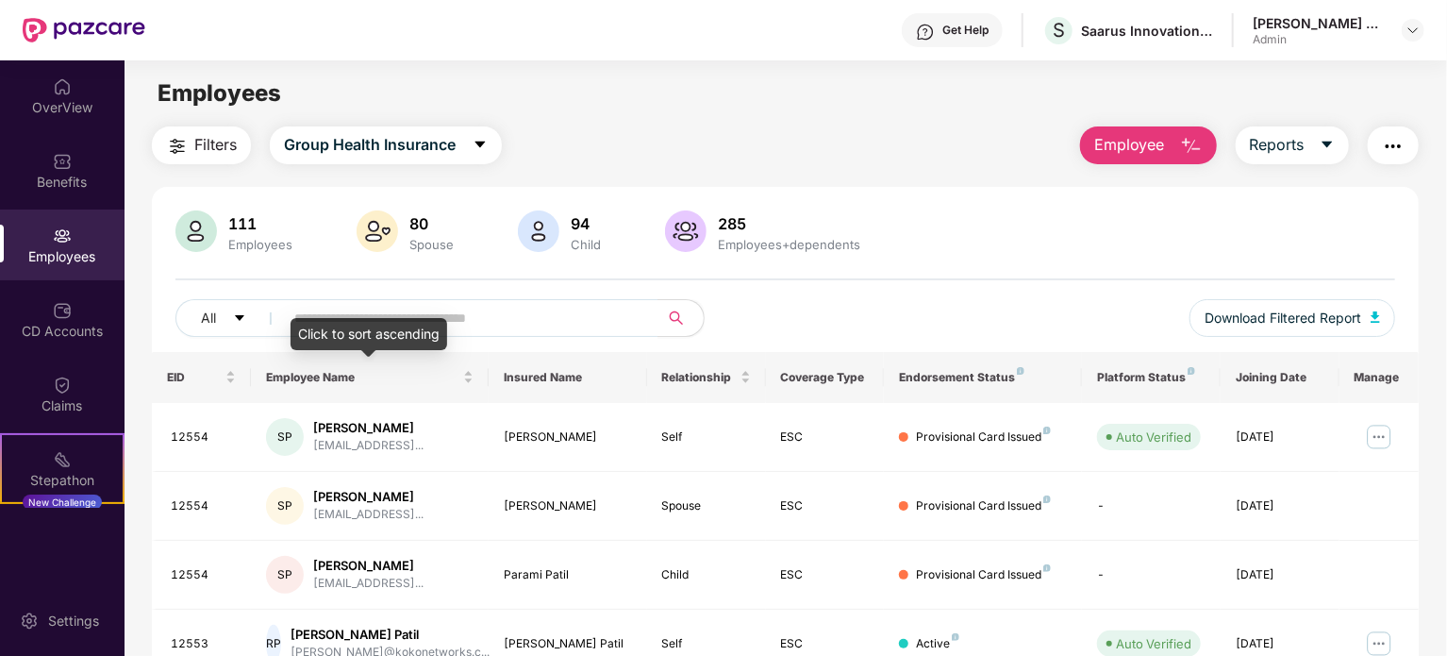
click at [438, 318] on div "Click to sort ascending" at bounding box center [369, 334] width 157 height 32
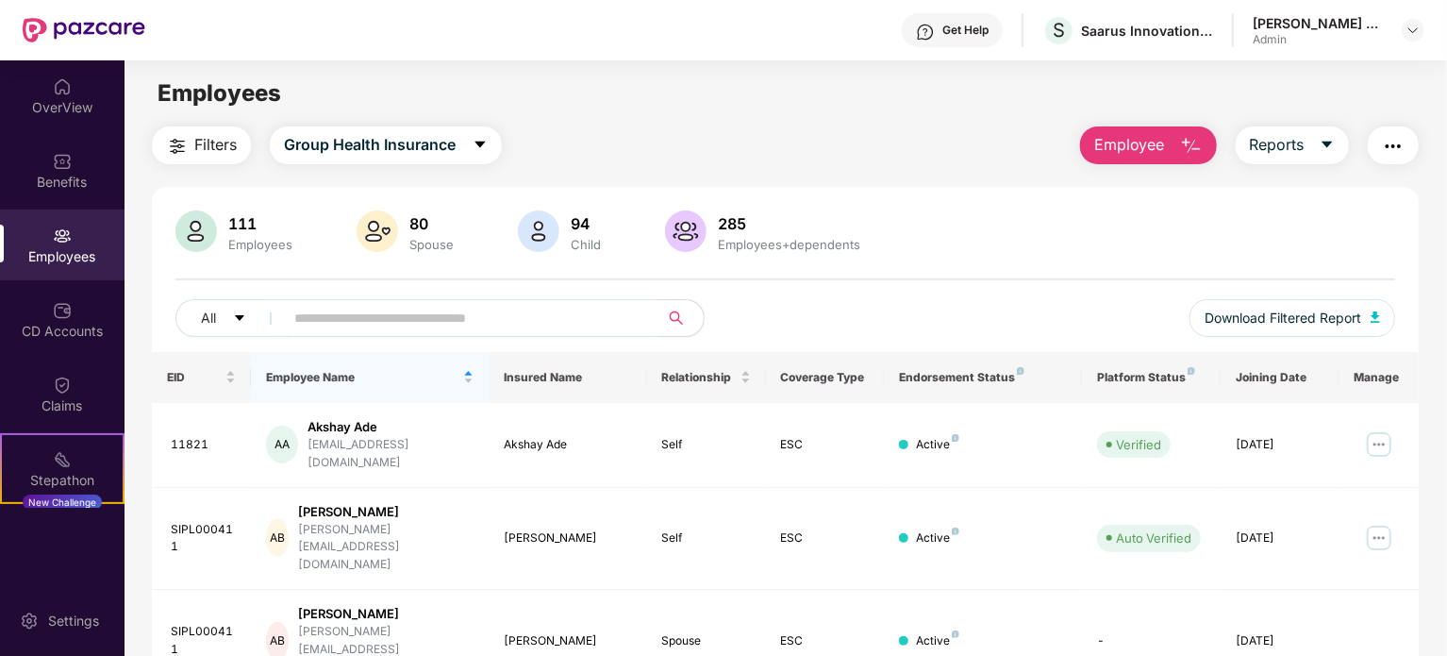
click at [474, 312] on input "text" at bounding box center [463, 318] width 339 height 28
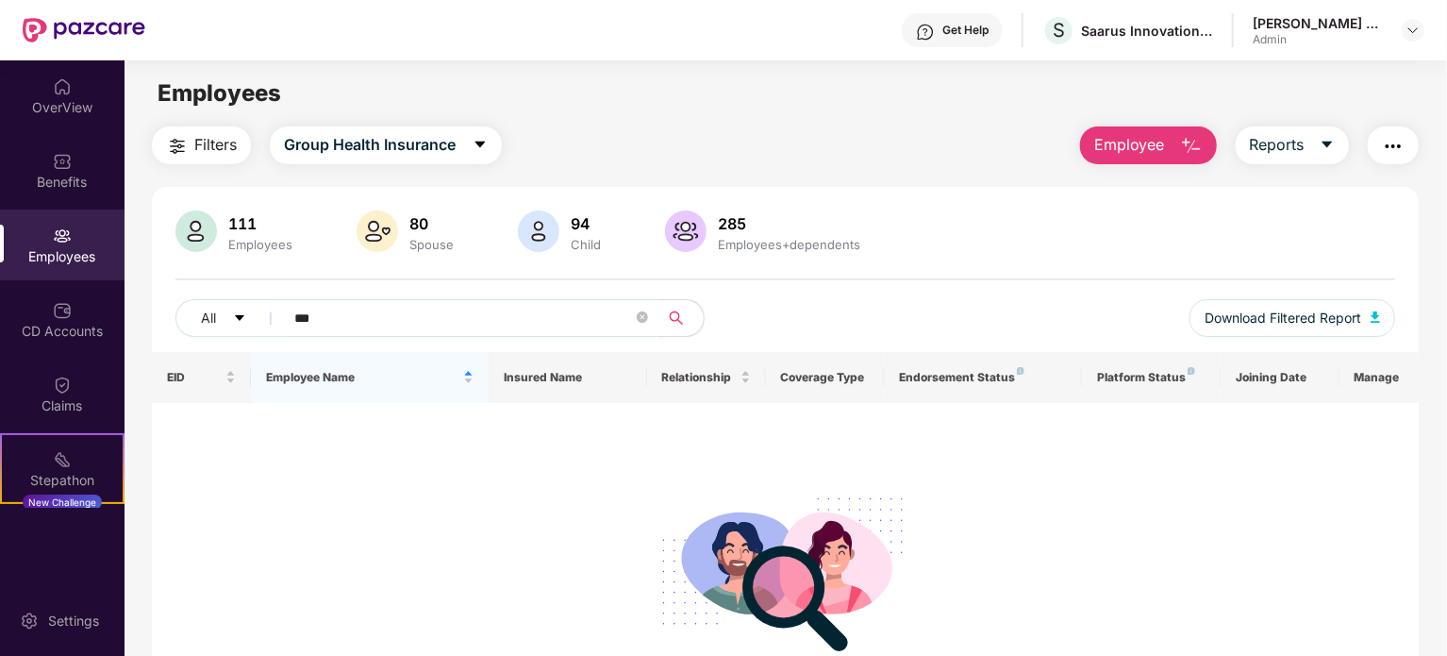
type input "***"
click at [229, 234] on div "111 Employees" at bounding box center [260, 232] width 79 height 40
click at [1291, 140] on span "Reports" at bounding box center [1277, 145] width 55 height 24
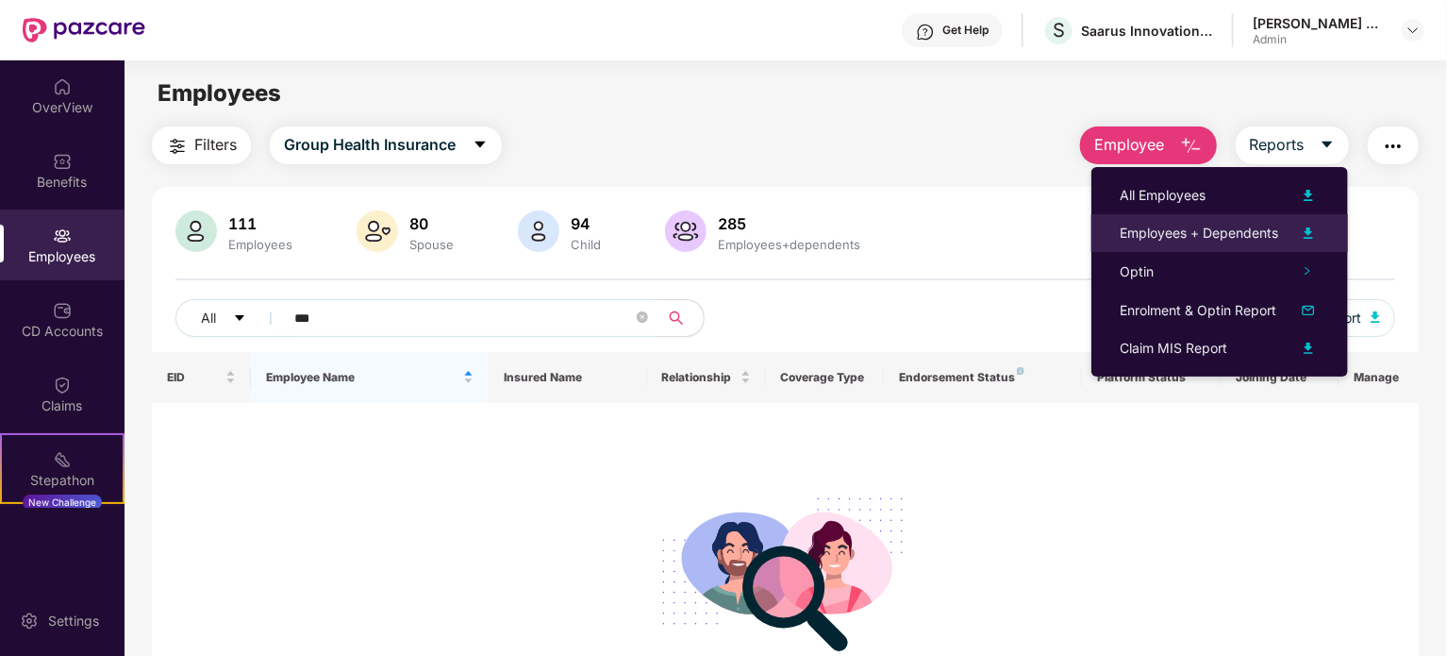
click at [1304, 231] on img at bounding box center [1308, 233] width 23 height 23
